Goal: Task Accomplishment & Management: Manage account settings

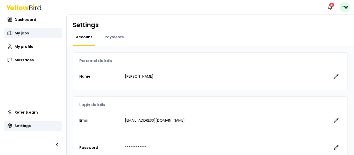
click at [18, 32] on span "My jobs" at bounding box center [22, 33] width 15 height 5
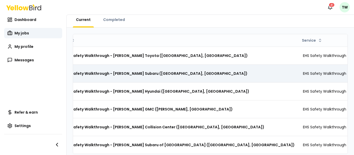
scroll to position [0, 60]
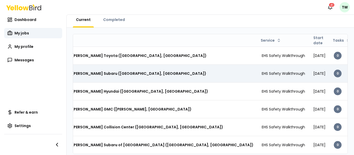
click at [258, 88] on td "EHS Safety Walkthrough" at bounding box center [284, 91] width 52 height 18
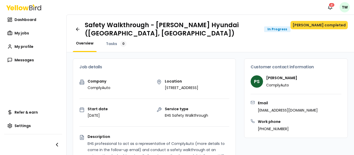
click at [317, 25] on button "[PERSON_NAME] completed" at bounding box center [319, 25] width 57 height 8
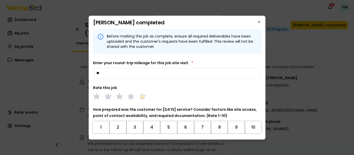
type input "**"
click at [140, 95] on polygon at bounding box center [142, 97] width 6 height 6
click at [249, 123] on button "10" at bounding box center [253, 127] width 17 height 13
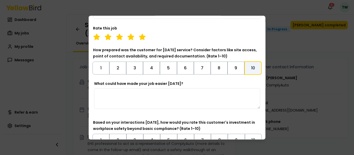
scroll to position [67, 0]
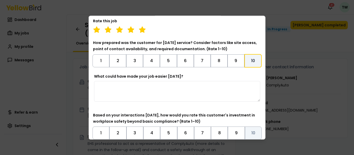
click at [249, 134] on button "10" at bounding box center [253, 133] width 17 height 13
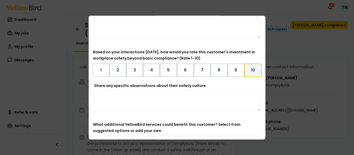
scroll to position [162, 0]
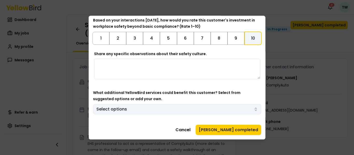
click at [246, 107] on button "Select options" at bounding box center [177, 109] width 168 height 10
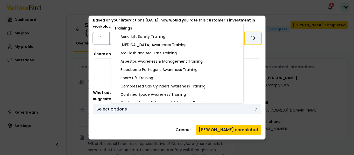
scroll to position [557, 0]
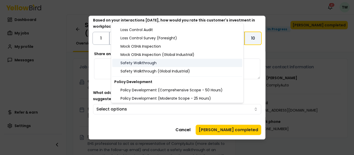
click at [179, 61] on div "Safety Walkthrough" at bounding box center [177, 63] width 130 height 8
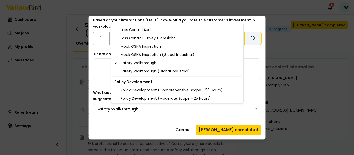
click at [234, 130] on body "Notifications 41 TW Dashboard My jobs My profile Messages Refer & earn Settings…" at bounding box center [177, 77] width 354 height 155
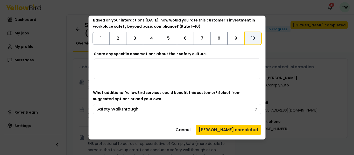
click at [234, 130] on button "[PERSON_NAME] completed" at bounding box center [229, 130] width 66 height 10
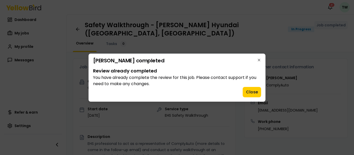
scroll to position [0, 0]
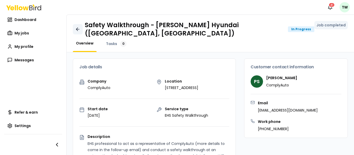
click at [80, 27] on icon at bounding box center [77, 29] width 5 height 5
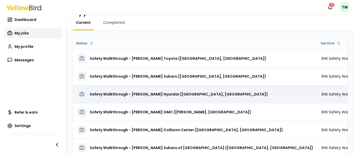
scroll to position [13, 0]
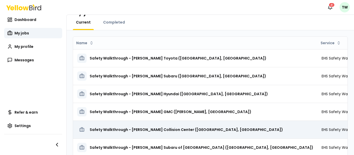
click at [190, 122] on td "Safety Walkthrough - [PERSON_NAME] Collision Center ([GEOGRAPHIC_DATA], [GEOGRA…" at bounding box center [195, 130] width 245 height 18
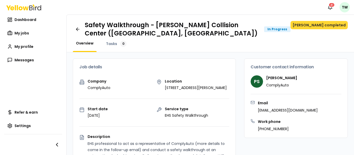
click at [316, 27] on button "[PERSON_NAME] completed" at bounding box center [319, 25] width 57 height 8
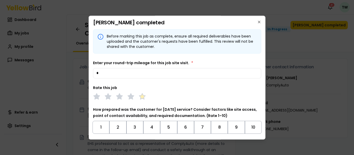
type input "*"
click at [142, 98] on polygon at bounding box center [142, 97] width 6 height 6
click at [254, 122] on button "10" at bounding box center [253, 127] width 17 height 13
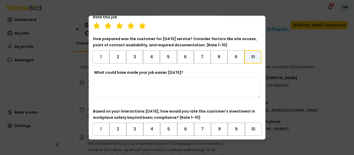
scroll to position [74, 0]
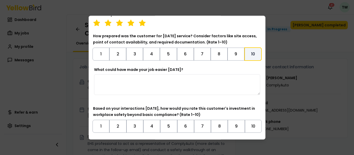
click at [253, 88] on textarea "What could have made your job easier [DATE]?" at bounding box center [177, 84] width 166 height 21
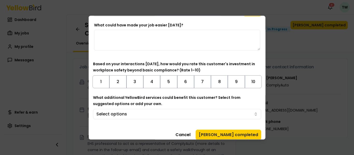
scroll to position [122, 0]
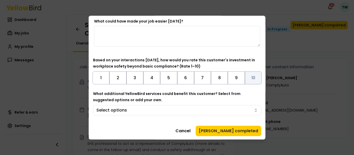
click at [254, 83] on button "10" at bounding box center [253, 78] width 17 height 13
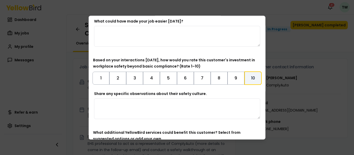
scroll to position [162, 0]
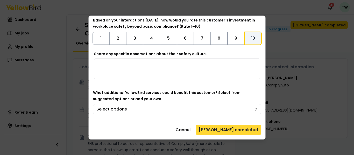
click at [239, 128] on button "[PERSON_NAME] completed" at bounding box center [229, 130] width 66 height 10
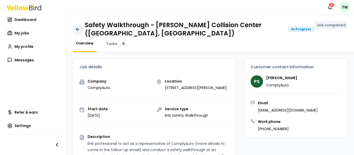
click at [75, 27] on icon at bounding box center [77, 29] width 5 height 5
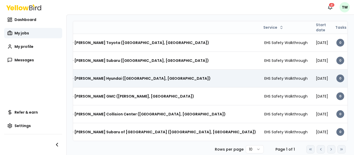
scroll to position [0, 60]
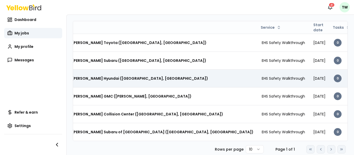
click at [143, 82] on div "Safety Walkthrough - [PERSON_NAME] Hyundai ([GEOGRAPHIC_DATA], [GEOGRAPHIC_DATA…" at bounding box center [135, 78] width 236 height 9
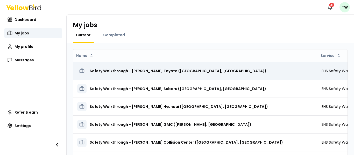
click at [155, 74] on h3 "Safety Walkthrough - [PERSON_NAME] Toyota ([GEOGRAPHIC_DATA], [GEOGRAPHIC_DATA])" at bounding box center [178, 70] width 177 height 9
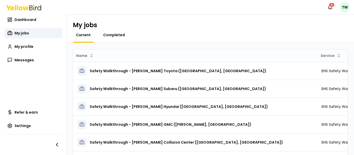
click at [116, 34] on span "Completed" at bounding box center [114, 34] width 22 height 5
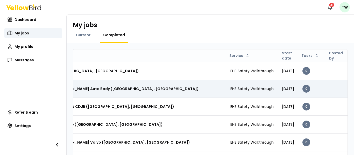
scroll to position [98, 0]
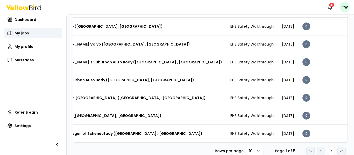
click at [344, 154] on button "Go to last page" at bounding box center [342, 151] width 8 height 8
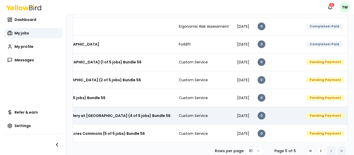
scroll to position [0, 143]
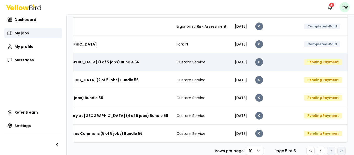
click at [307, 64] on div "Pending Payment" at bounding box center [323, 62] width 38 height 6
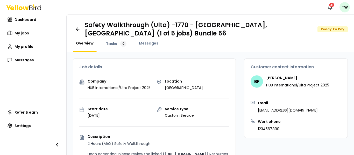
scroll to position [1, 0]
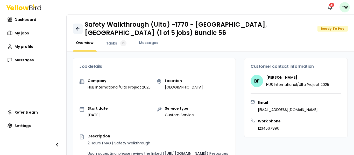
click at [78, 29] on icon at bounding box center [77, 28] width 5 height 5
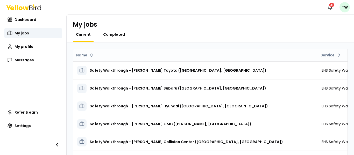
click at [106, 35] on span "Completed" at bounding box center [114, 34] width 22 height 5
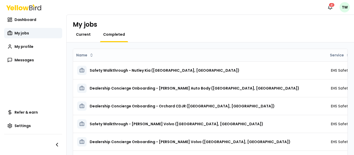
click at [78, 37] on span "Current" at bounding box center [83, 34] width 15 height 5
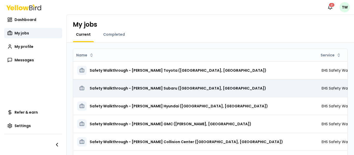
click at [318, 94] on td "EHS Safety Walkthrough" at bounding box center [344, 88] width 52 height 18
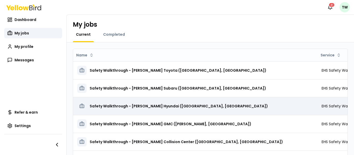
click at [322, 105] on span "EHS Safety Walkthrough" at bounding box center [343, 106] width 43 height 5
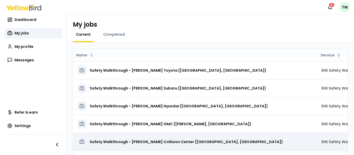
click at [211, 139] on div "Safety Walkthrough - [PERSON_NAME] Collision Center ([GEOGRAPHIC_DATA], [GEOGRA…" at bounding box center [195, 141] width 236 height 9
